Goal: Information Seeking & Learning: Find specific page/section

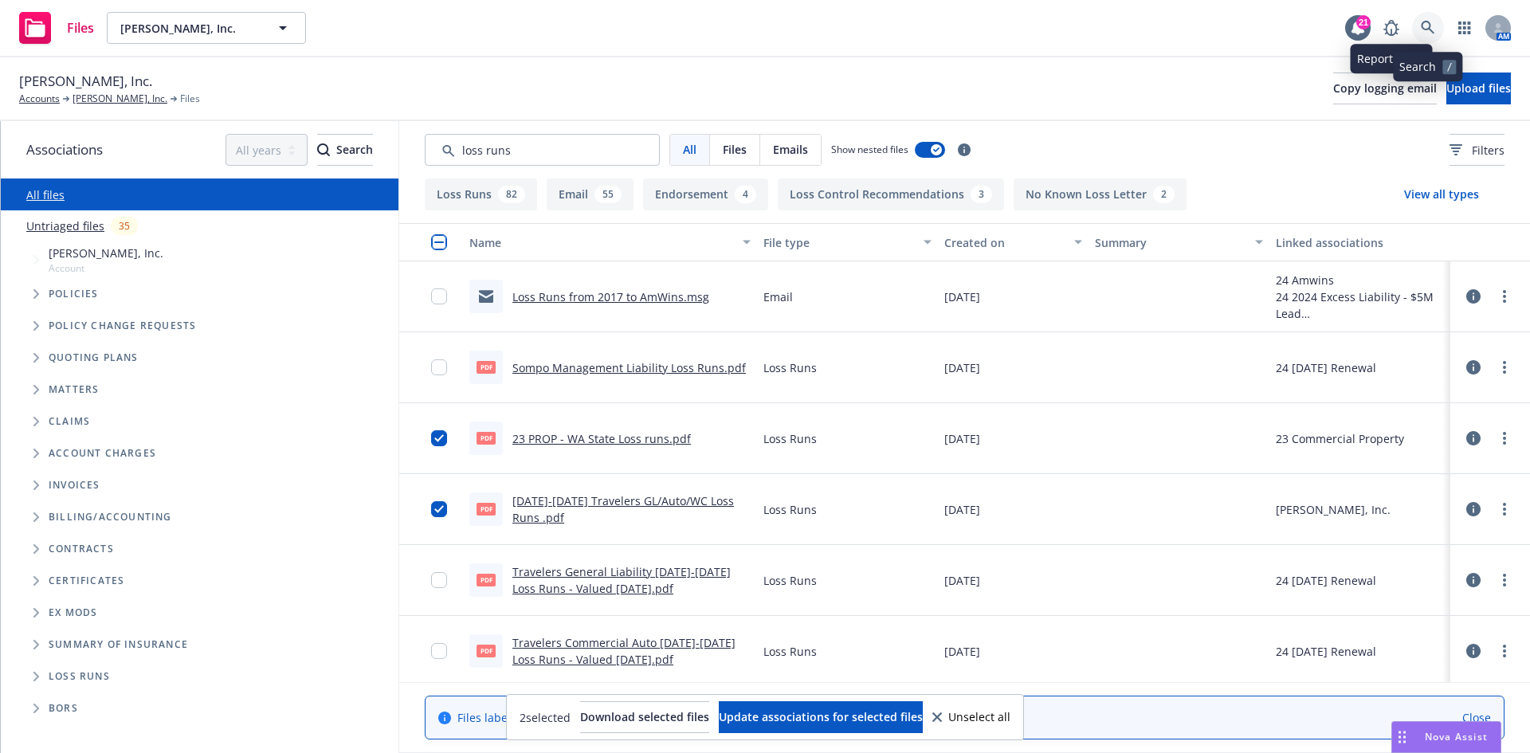
click at [1416, 24] on link at bounding box center [1428, 28] width 32 height 32
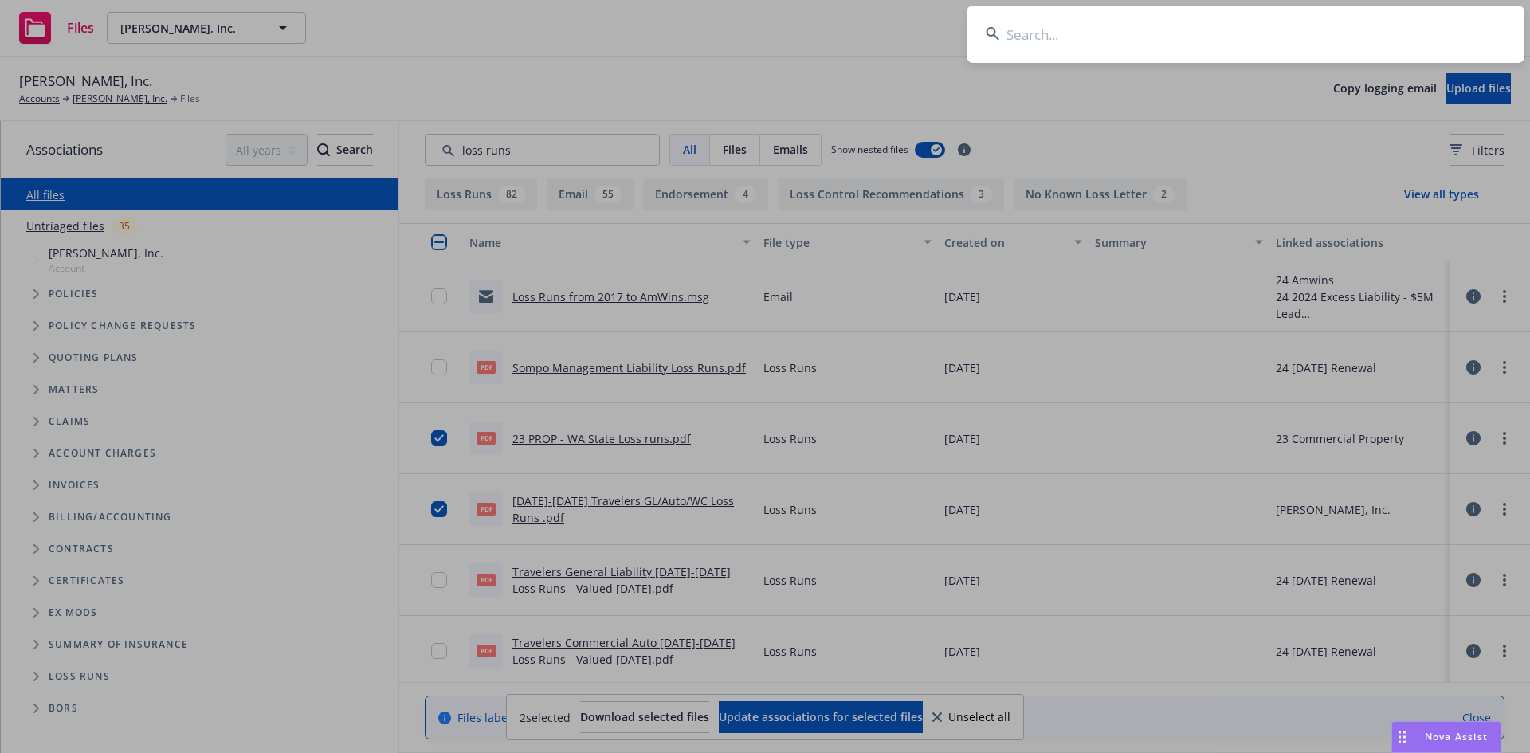
click at [1173, 22] on input at bounding box center [1245, 34] width 558 height 57
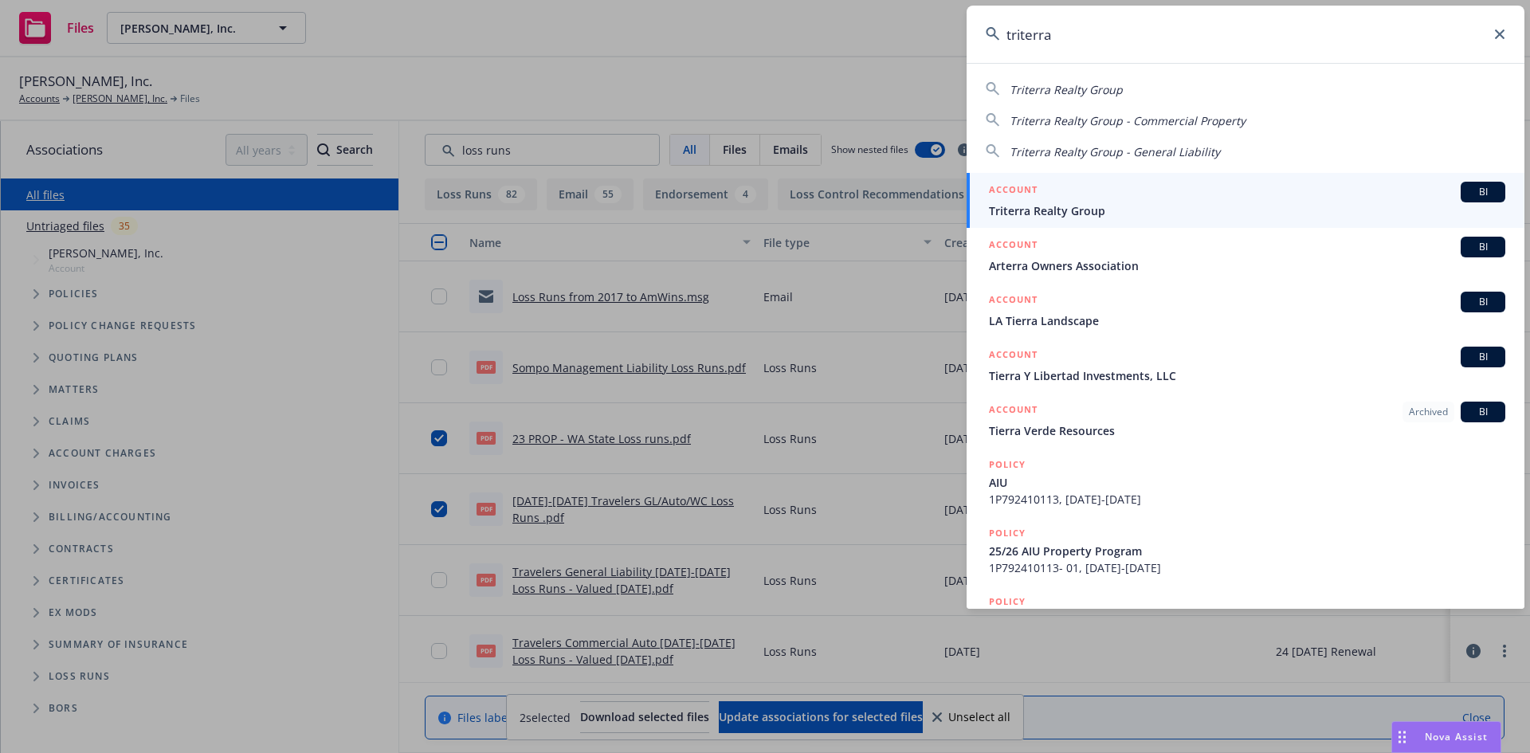
type input "triterra"
click at [1062, 199] on div "ACCOUNT BI" at bounding box center [1247, 192] width 516 height 21
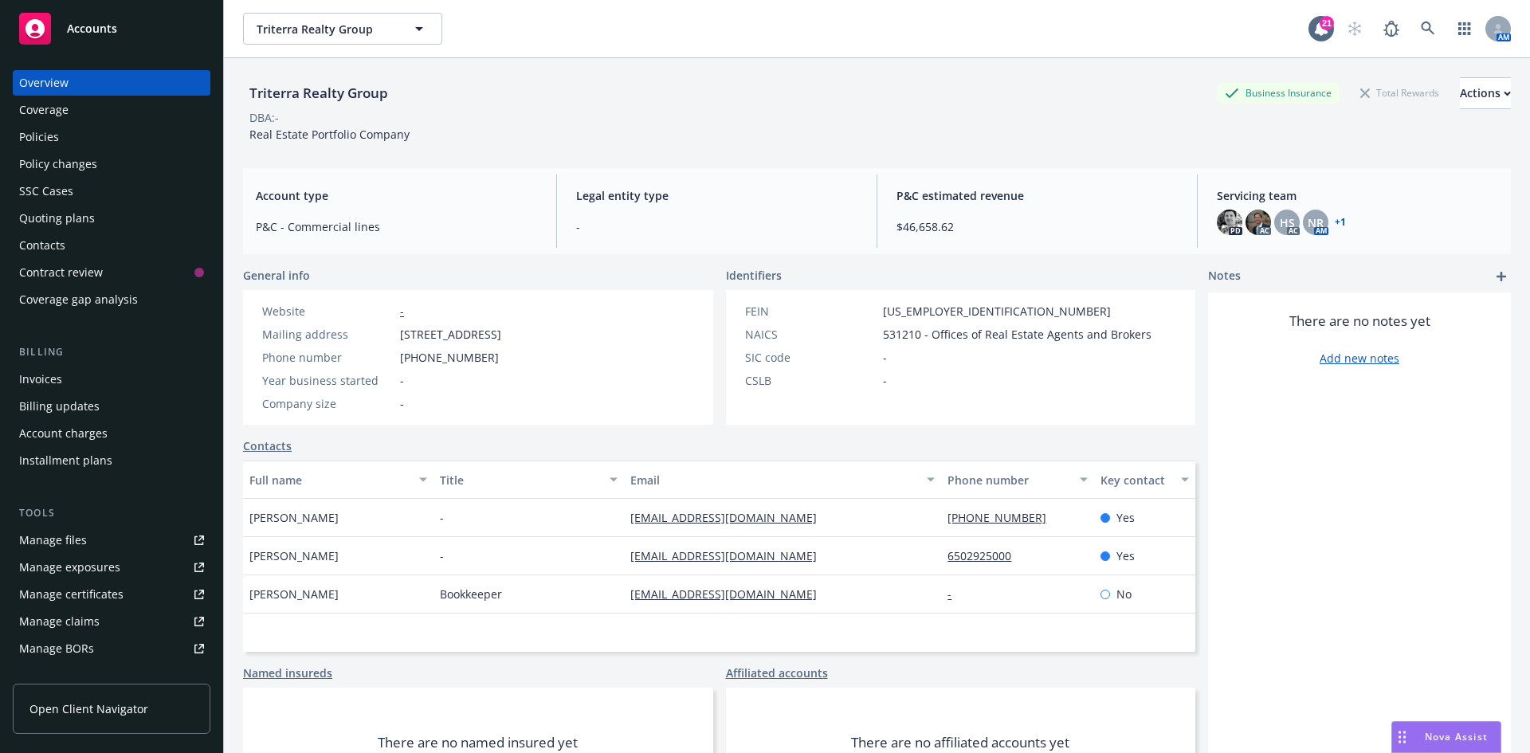
click at [74, 125] on div "Policies" at bounding box center [111, 136] width 185 height 25
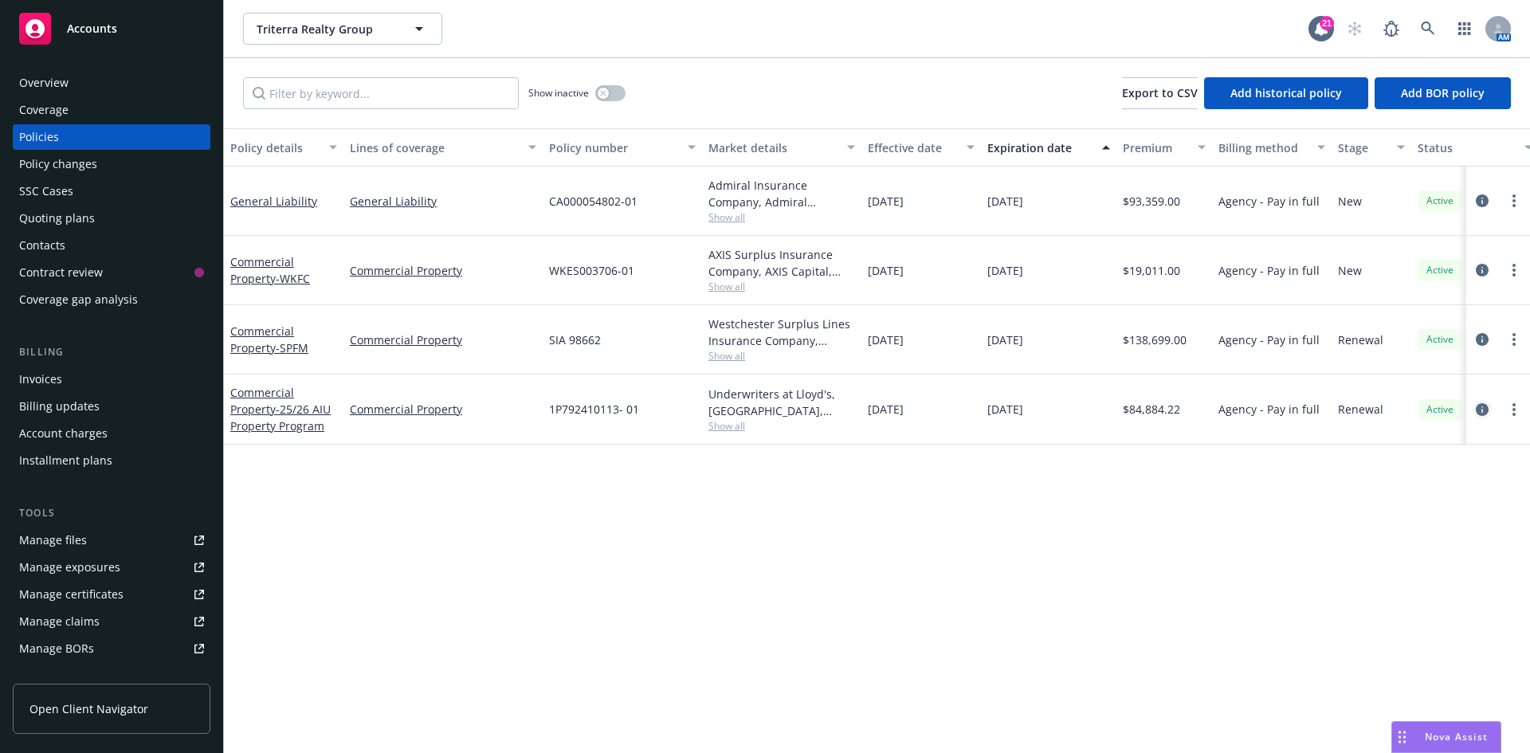
click at [1479, 412] on icon "circleInformation" at bounding box center [1481, 409] width 13 height 13
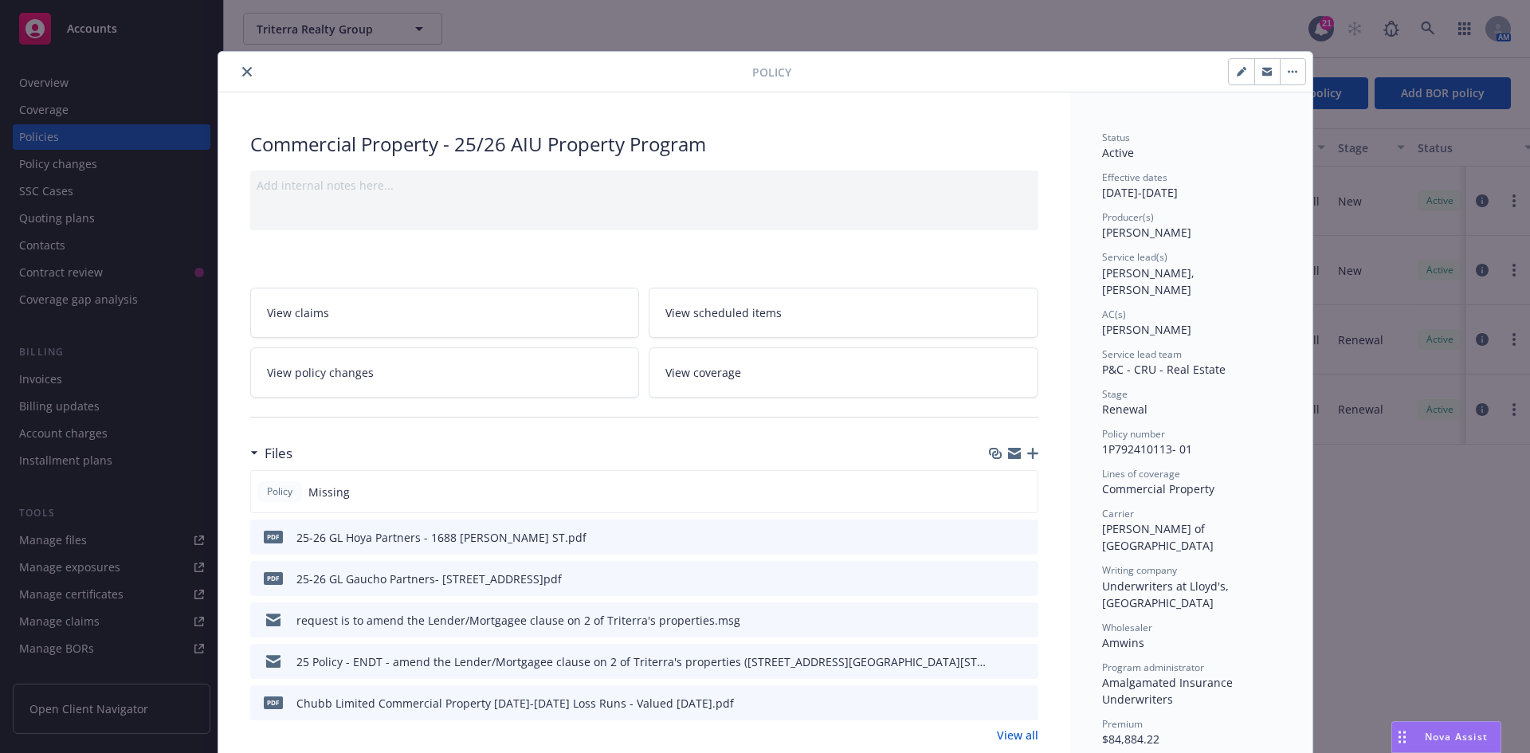
click at [239, 64] on button "close" at bounding box center [246, 71] width 19 height 19
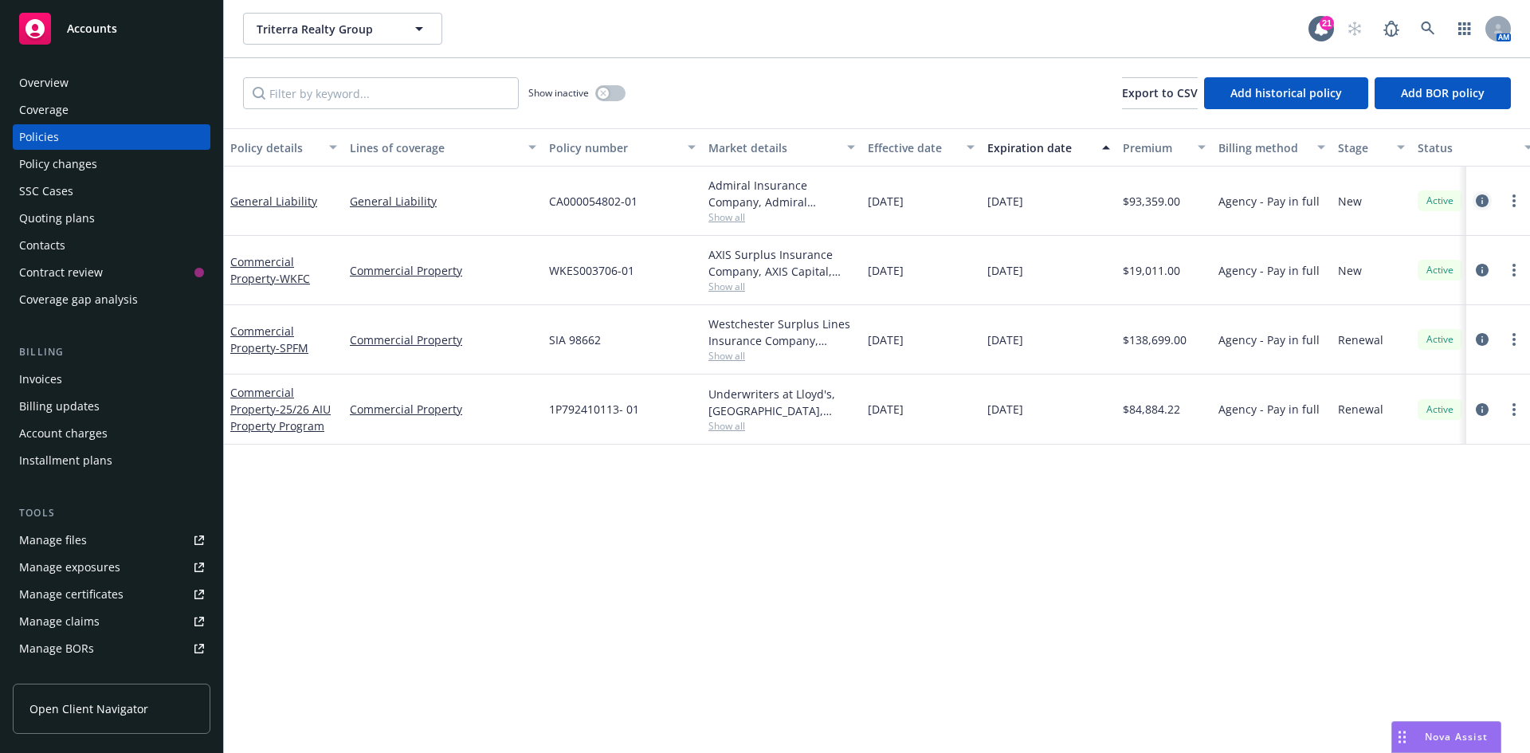
click at [1483, 199] on icon "circleInformation" at bounding box center [1481, 200] width 13 height 13
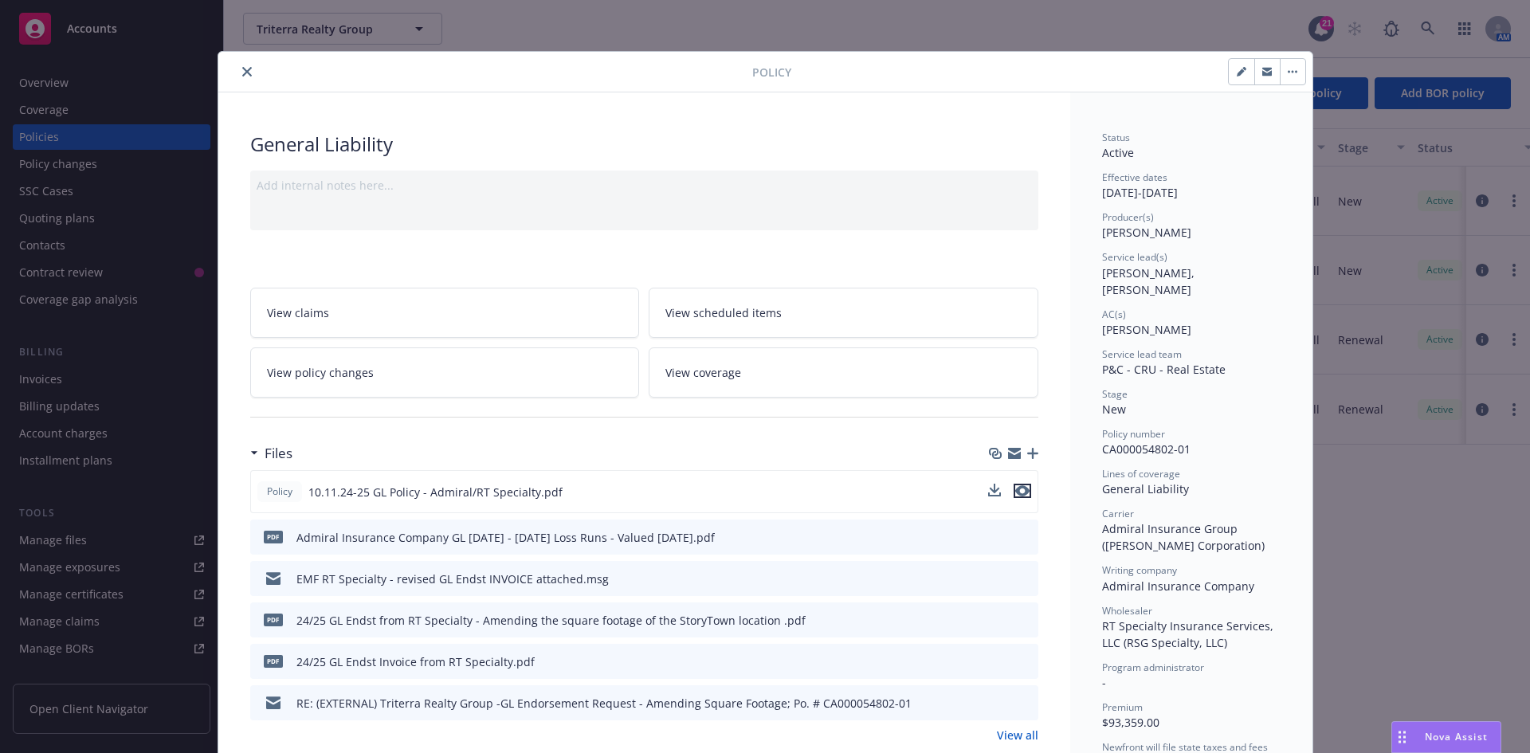
click at [1016, 493] on icon "preview file" at bounding box center [1022, 490] width 14 height 11
drag, startPoint x: 234, startPoint y: 76, endPoint x: 243, endPoint y: 72, distance: 10.0
click at [237, 76] on button "close" at bounding box center [246, 71] width 19 height 19
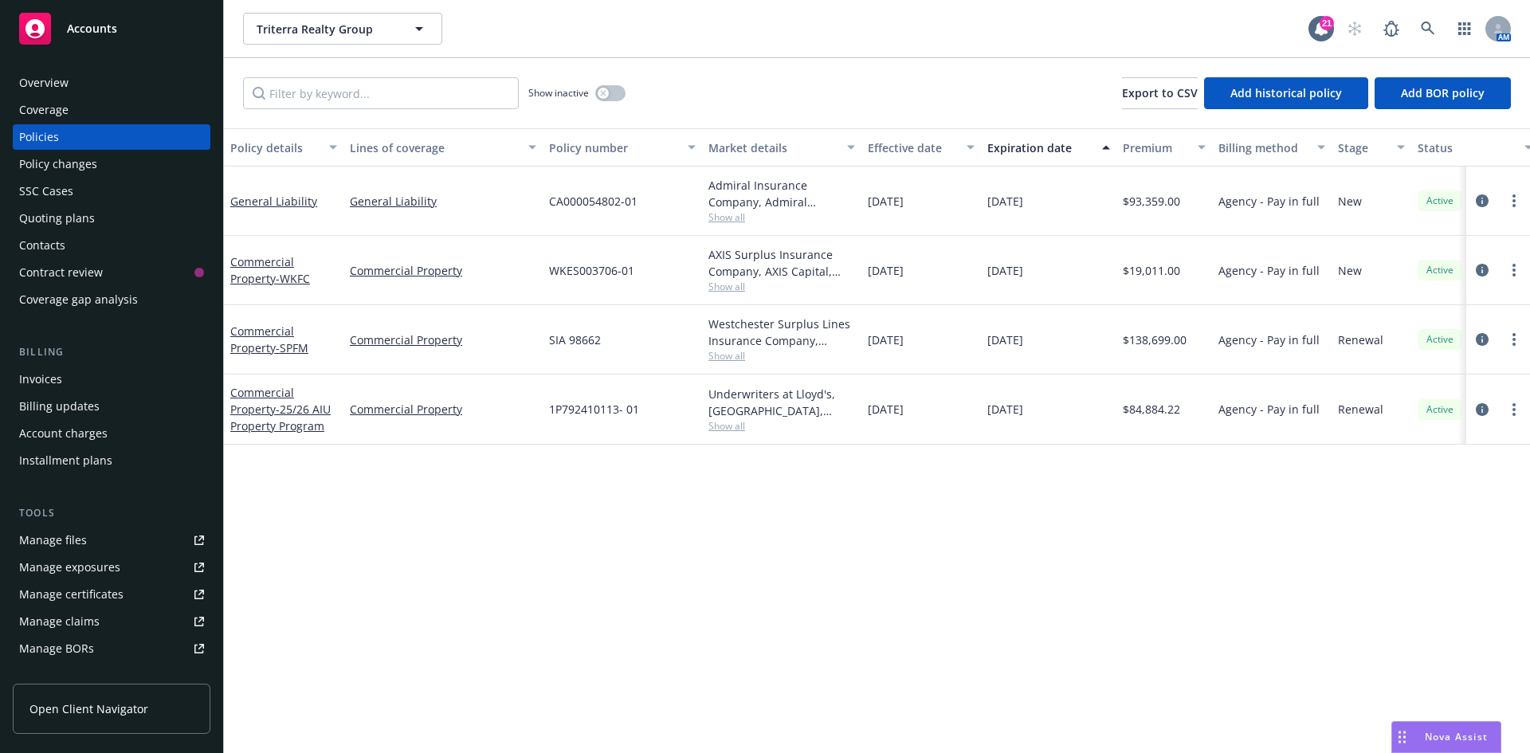
click at [54, 540] on div "Manage files" at bounding box center [53, 539] width 68 height 25
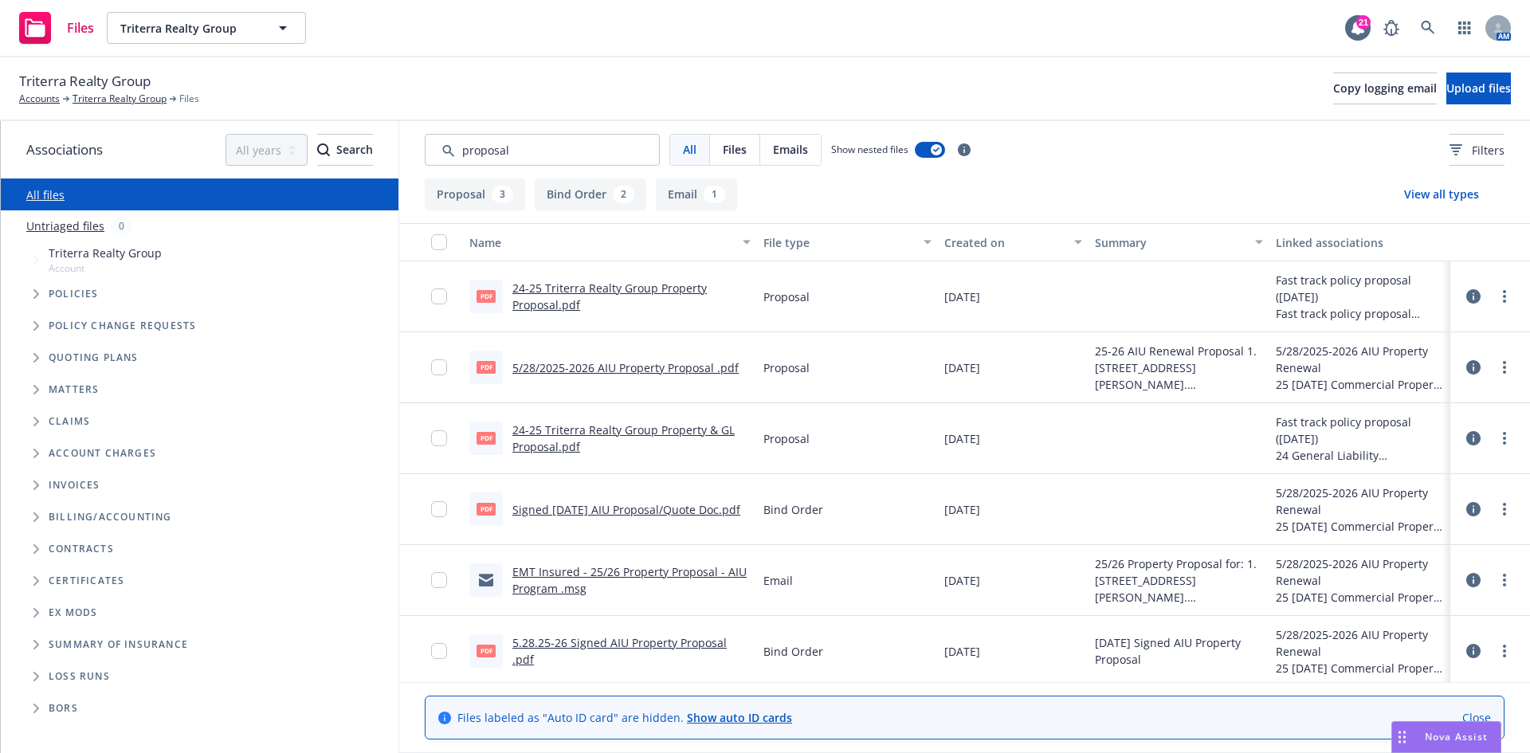
type input "proposal"
click at [571, 366] on link "5/28/2025-2026 AIU Property Proposal .pdf" at bounding box center [625, 367] width 226 height 15
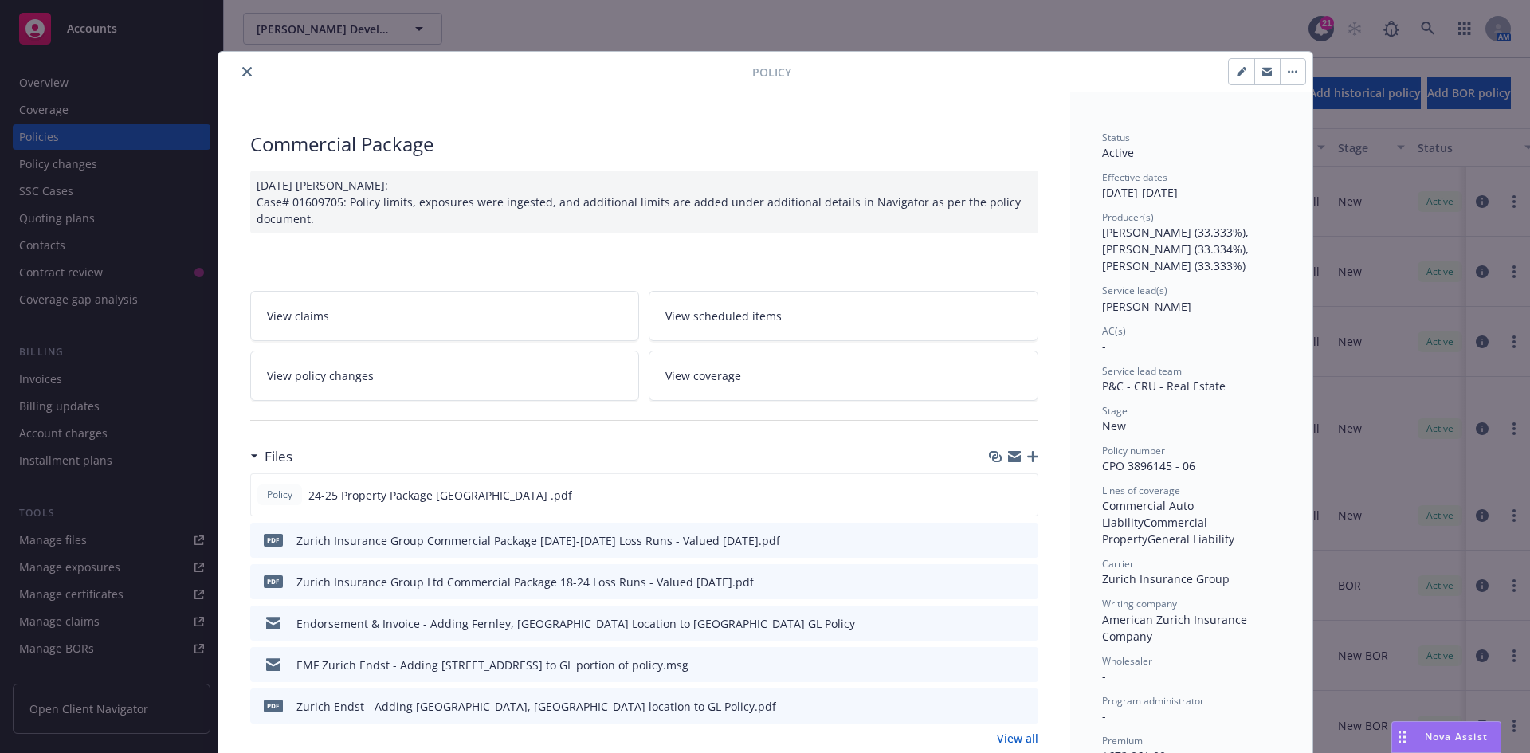
scroll to position [1, 0]
